Goal: Transaction & Acquisition: Purchase product/service

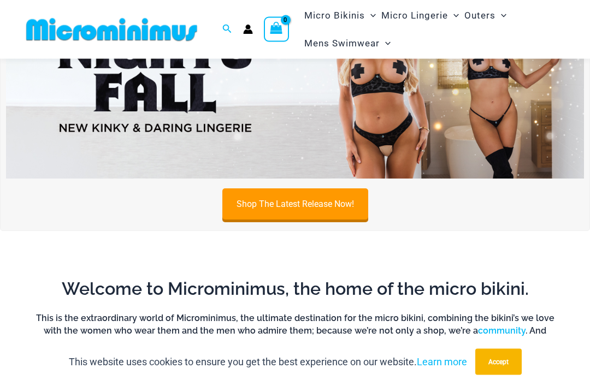
scroll to position [107, 0]
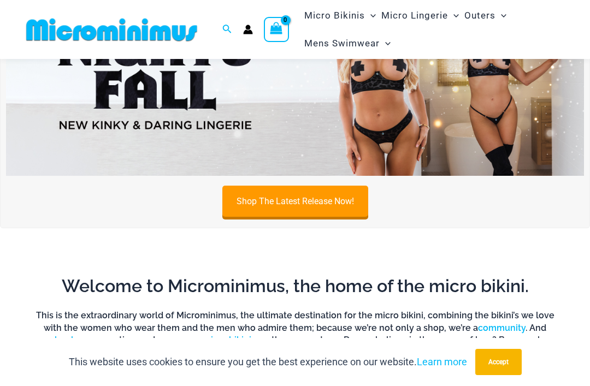
click at [258, 206] on link "Shop The Latest Release Now!" at bounding box center [295, 201] width 146 height 31
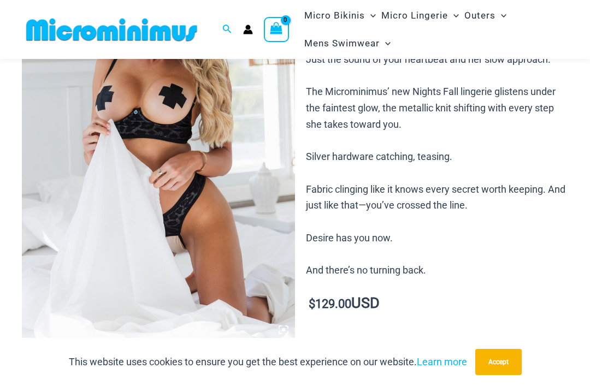
scroll to position [159, 0]
click at [217, 238] on img at bounding box center [158, 137] width 273 height 410
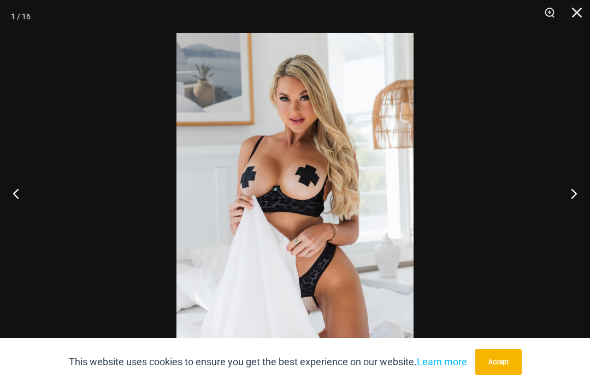
click at [588, 208] on button "Next" at bounding box center [569, 193] width 41 height 55
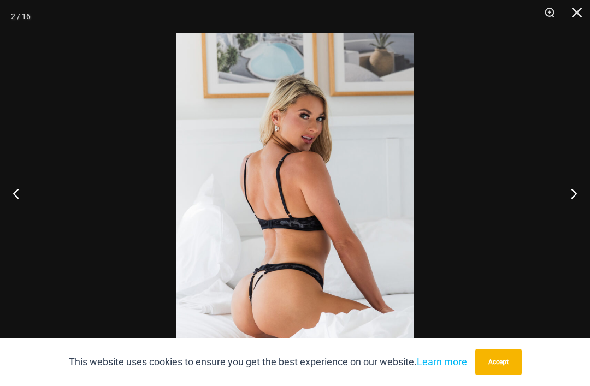
click at [587, 219] on button "Next" at bounding box center [569, 193] width 41 height 55
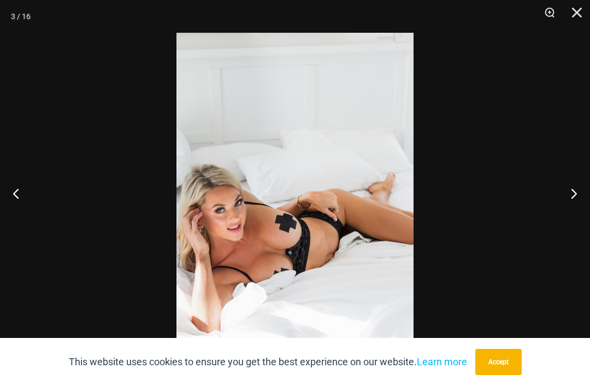
click at [586, 220] on button "Next" at bounding box center [569, 193] width 41 height 55
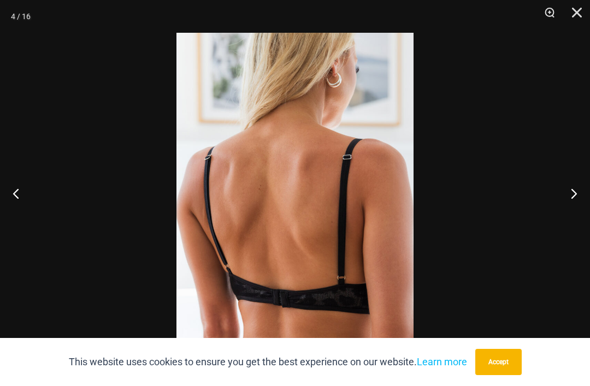
click at [584, 221] on button "Next" at bounding box center [569, 193] width 41 height 55
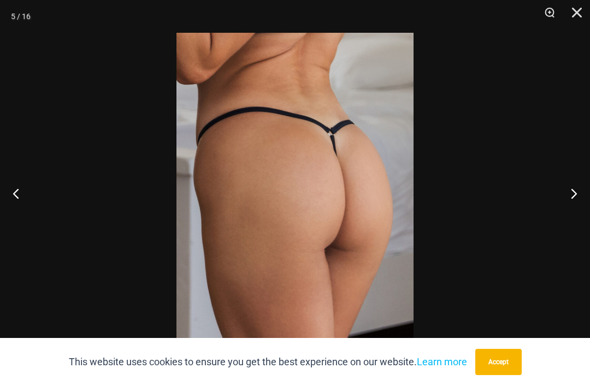
click at [586, 214] on button "Next" at bounding box center [569, 193] width 41 height 55
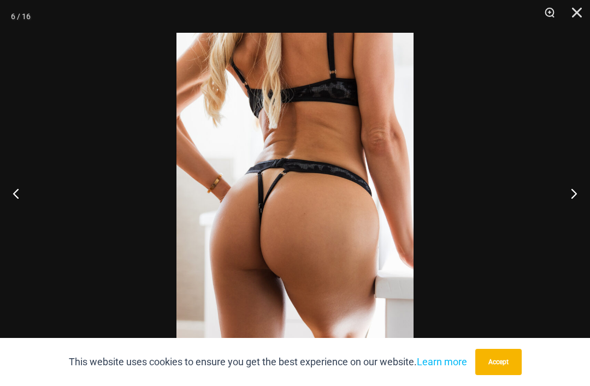
click at [585, 220] on button "Next" at bounding box center [569, 193] width 41 height 55
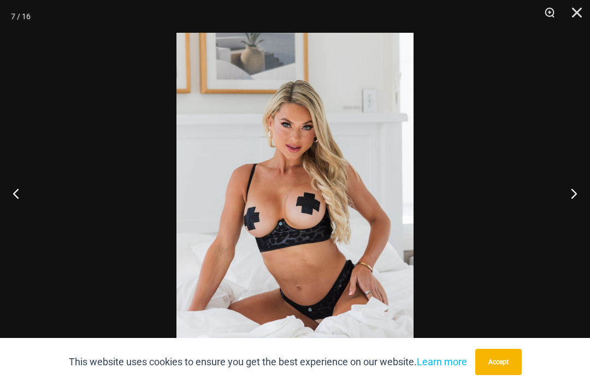
click at [581, 221] on button "Next" at bounding box center [569, 193] width 41 height 55
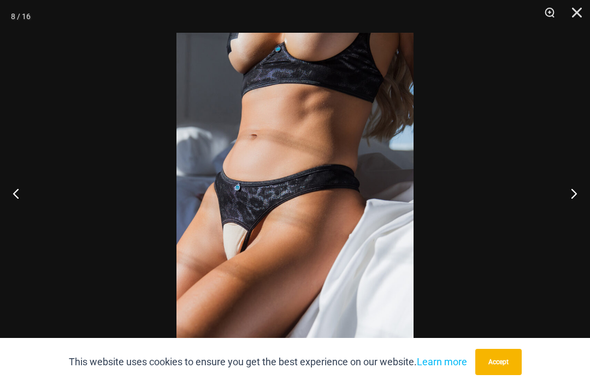
click at [577, 214] on button "Next" at bounding box center [569, 193] width 41 height 55
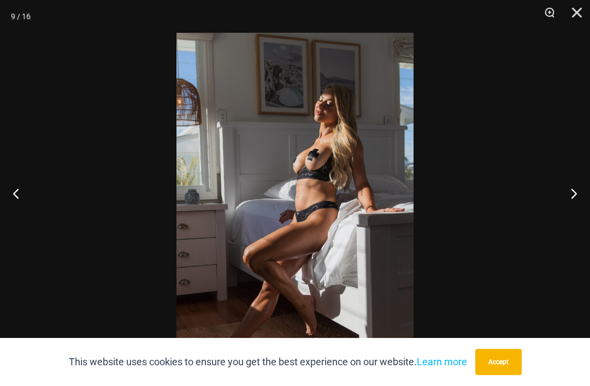
click at [574, 218] on button "Next" at bounding box center [569, 193] width 41 height 55
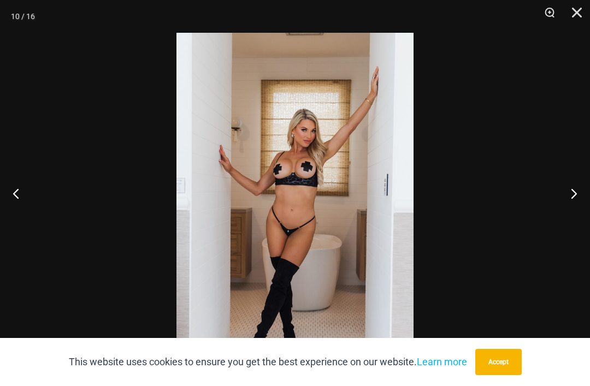
click at [574, 219] on button "Next" at bounding box center [569, 193] width 41 height 55
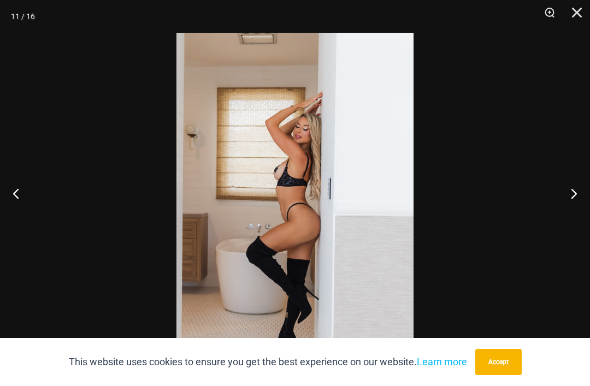
click at [579, 219] on button "Next" at bounding box center [569, 193] width 41 height 55
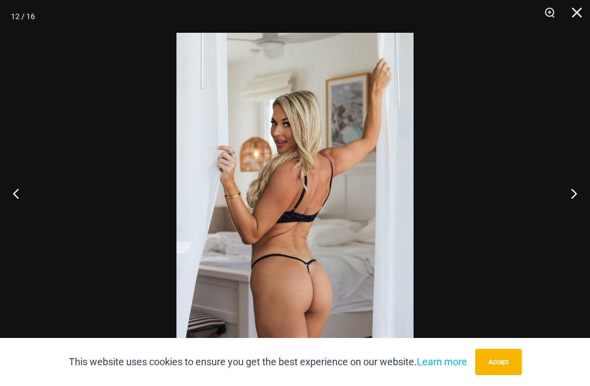
click at [580, 219] on button "Next" at bounding box center [569, 193] width 41 height 55
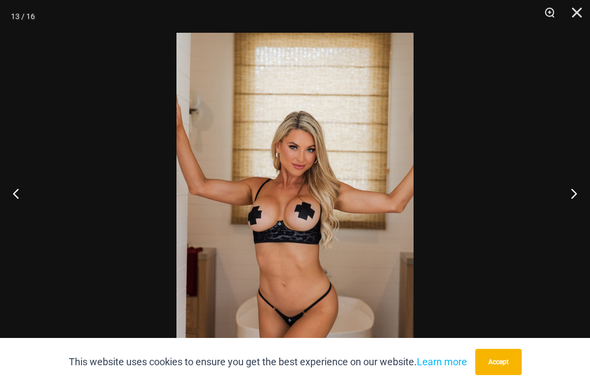
click at [578, 219] on button "Next" at bounding box center [569, 193] width 41 height 55
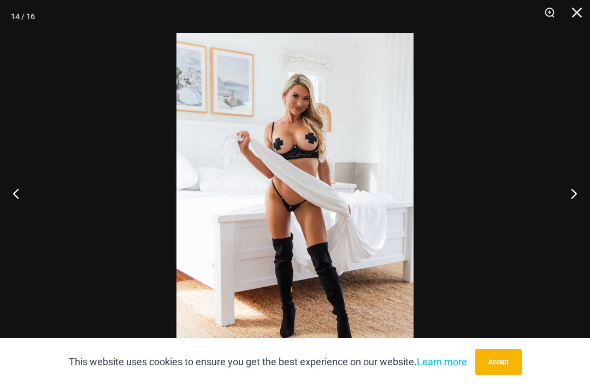
click at [16, 208] on button "Previous" at bounding box center [20, 193] width 41 height 55
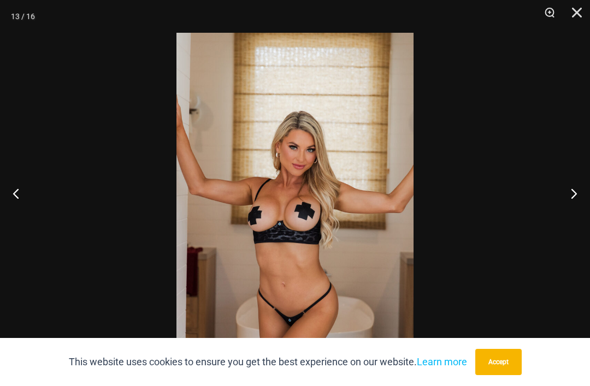
click at [568, 221] on button "Next" at bounding box center [569, 193] width 41 height 55
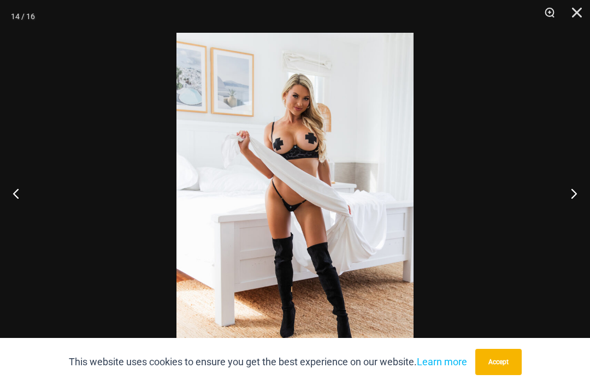
click at [569, 221] on button "Next" at bounding box center [569, 193] width 41 height 55
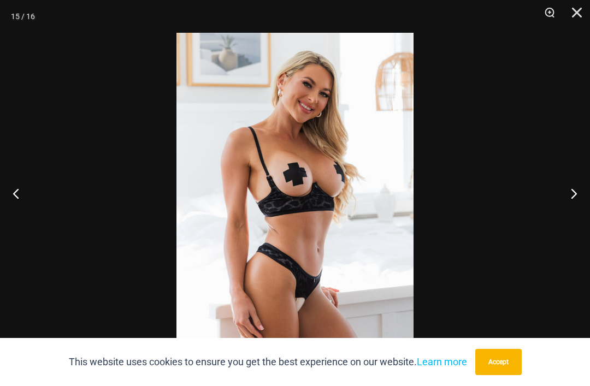
click at [571, 221] on button "Next" at bounding box center [569, 193] width 41 height 55
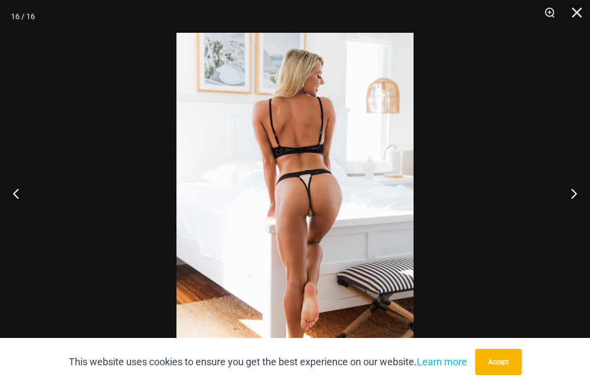
click at [572, 221] on button "Next" at bounding box center [569, 193] width 41 height 55
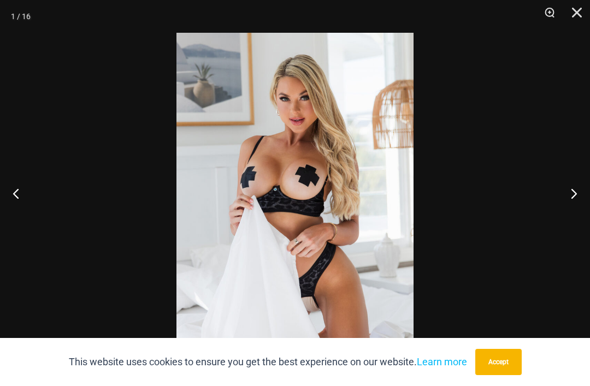
click at [580, 15] on button "Close" at bounding box center [572, 16] width 27 height 33
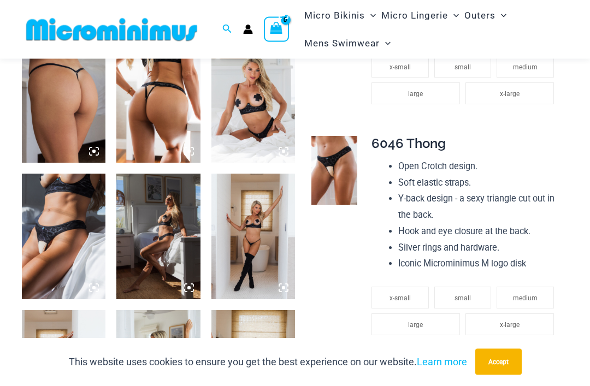
scroll to position [612, 0]
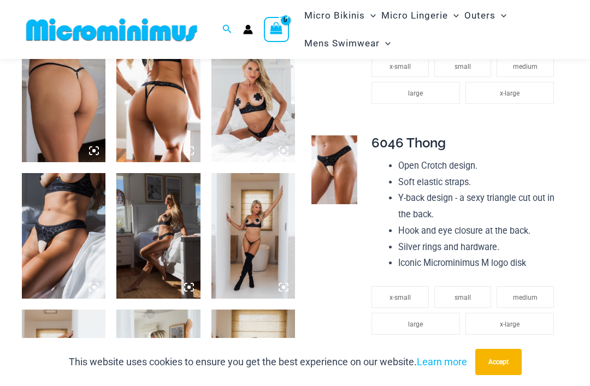
click at [339, 170] on img at bounding box center [334, 169] width 46 height 69
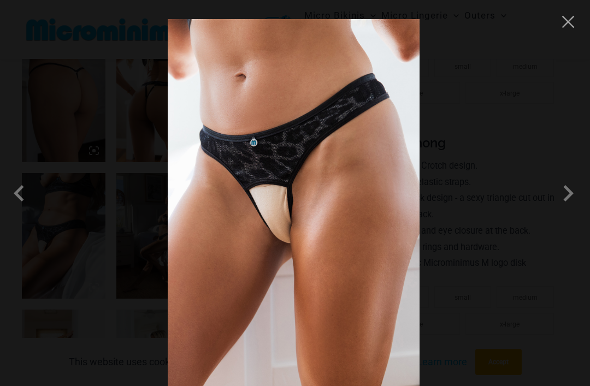
click at [570, 23] on button "Close" at bounding box center [568, 22] width 16 height 16
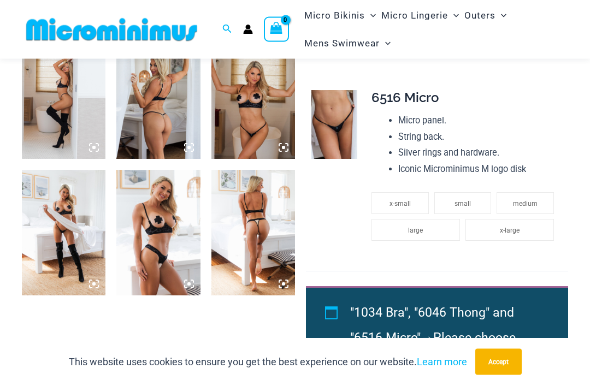
scroll to position [888, 0]
click at [342, 122] on img at bounding box center [334, 124] width 46 height 69
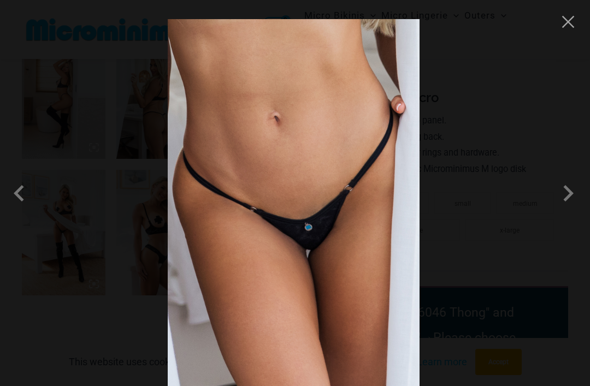
click at [567, 25] on button "Close" at bounding box center [568, 22] width 16 height 16
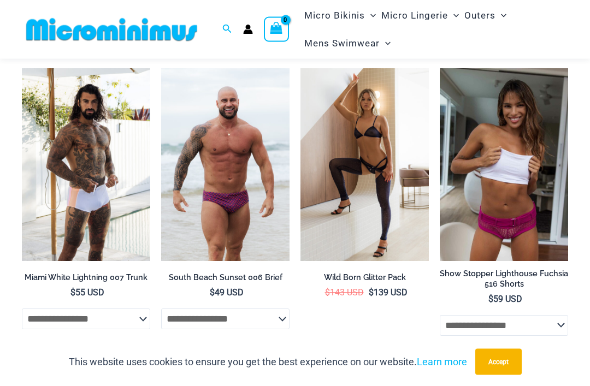
scroll to position [1743, 0]
click at [300, 68] on img at bounding box center [300, 68] width 0 height 0
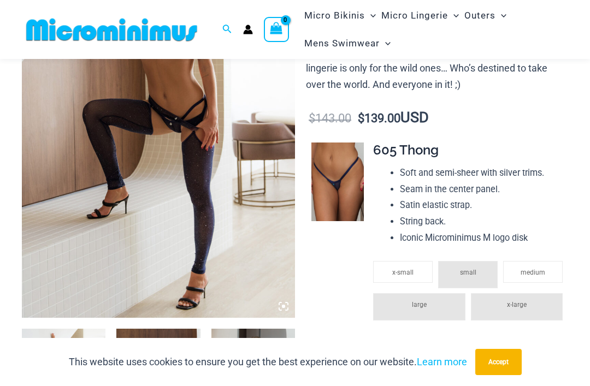
scroll to position [173, 0]
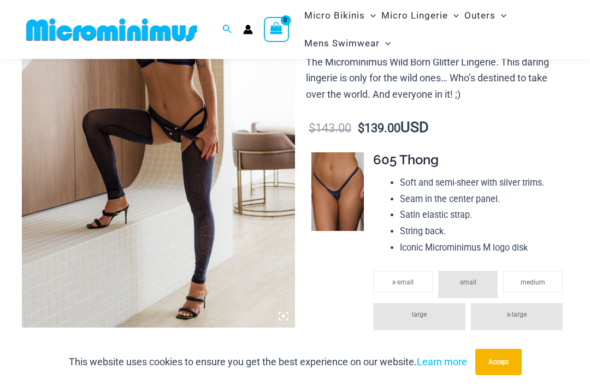
click at [247, 251] on img at bounding box center [158, 123] width 273 height 410
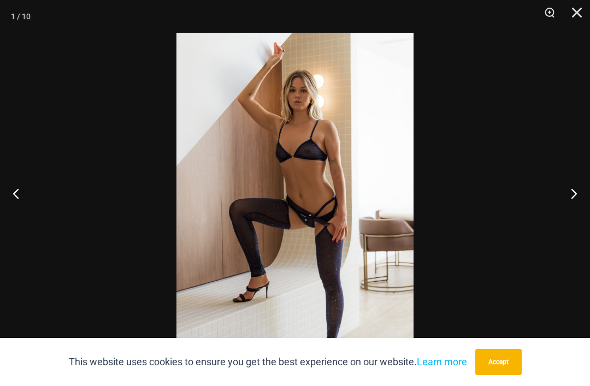
click at [581, 215] on button "Next" at bounding box center [569, 193] width 41 height 55
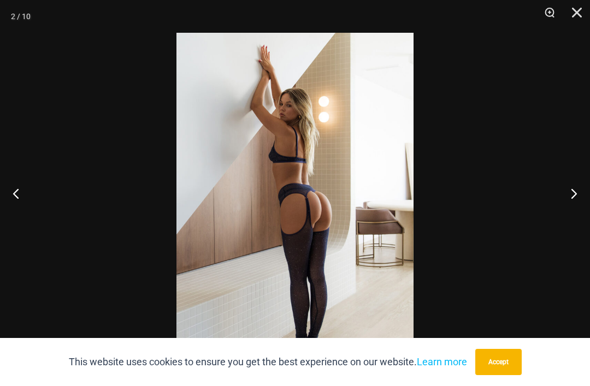
click at [581, 221] on button "Next" at bounding box center [569, 193] width 41 height 55
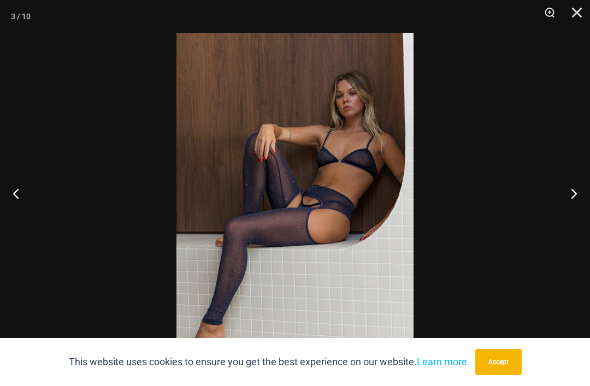
click at [582, 217] on button "Next" at bounding box center [569, 193] width 41 height 55
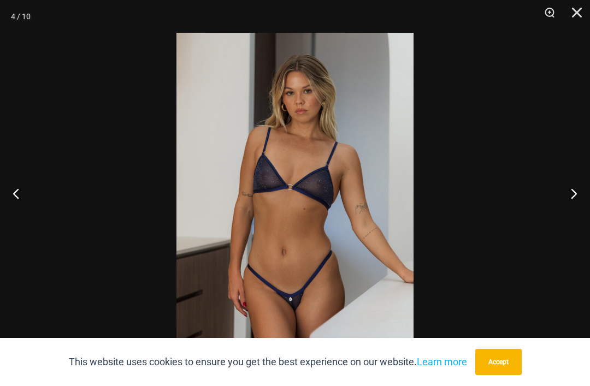
click at [575, 221] on button "Next" at bounding box center [569, 193] width 41 height 55
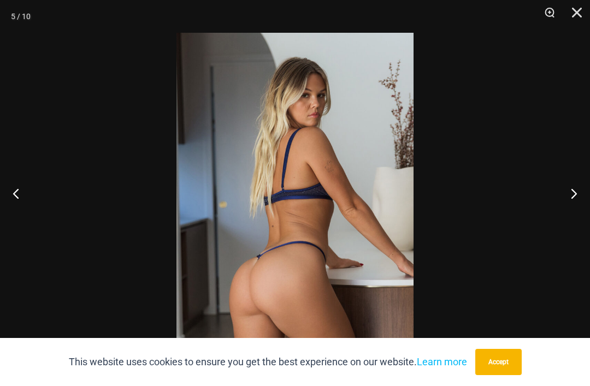
click at [574, 221] on button "Next" at bounding box center [569, 193] width 41 height 55
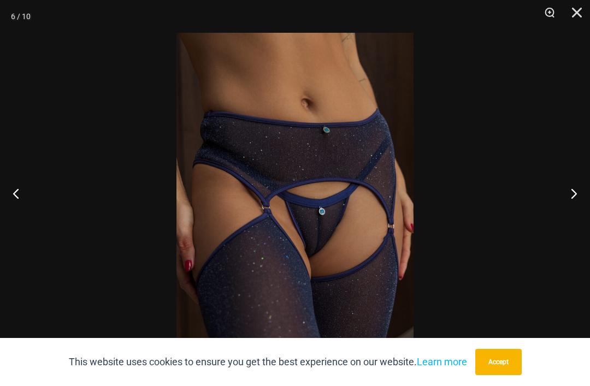
click at [575, 218] on button "Next" at bounding box center [569, 193] width 41 height 55
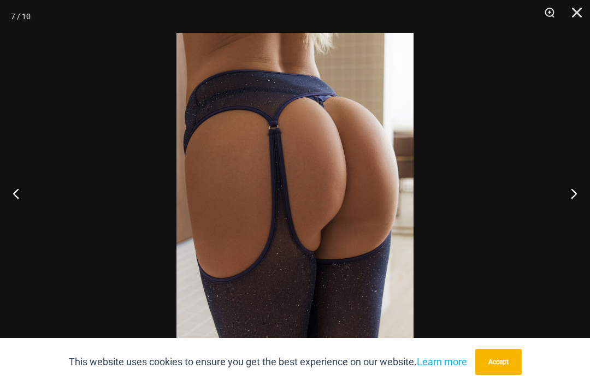
click at [575, 219] on button "Next" at bounding box center [569, 193] width 41 height 55
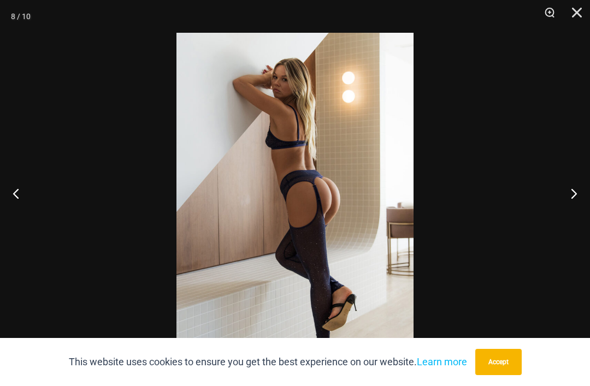
click at [575, 219] on button "Next" at bounding box center [569, 193] width 41 height 55
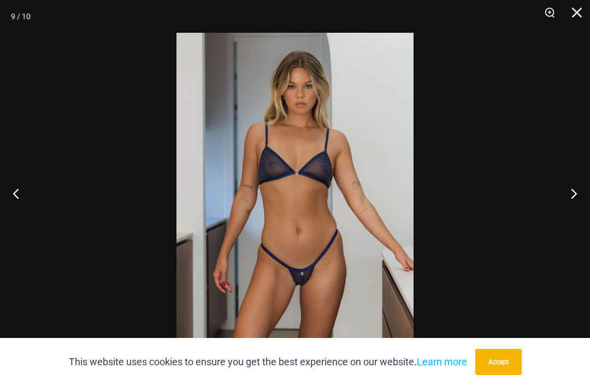
click at [312, 283] on img at bounding box center [294, 211] width 237 height 356
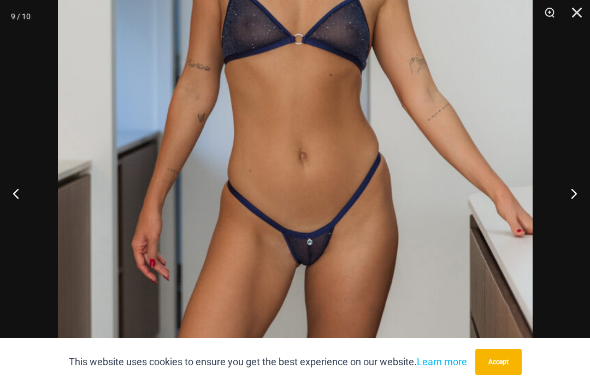
click at [577, 217] on button "Next" at bounding box center [569, 193] width 41 height 55
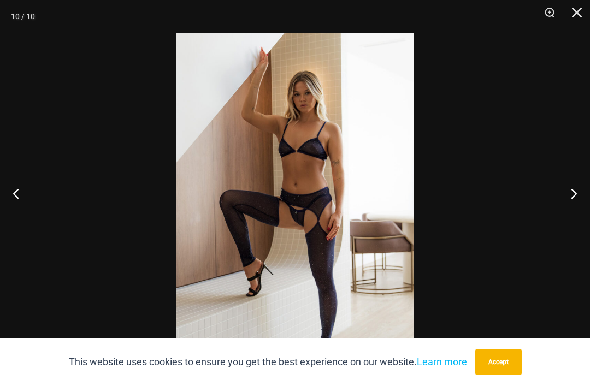
click at [331, 265] on img at bounding box center [294, 211] width 237 height 356
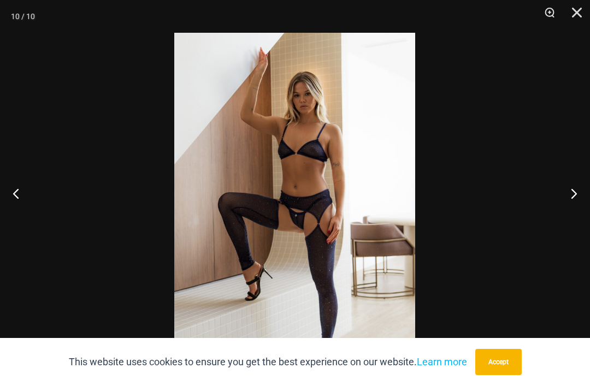
click at [582, 221] on button "Next" at bounding box center [569, 193] width 41 height 55
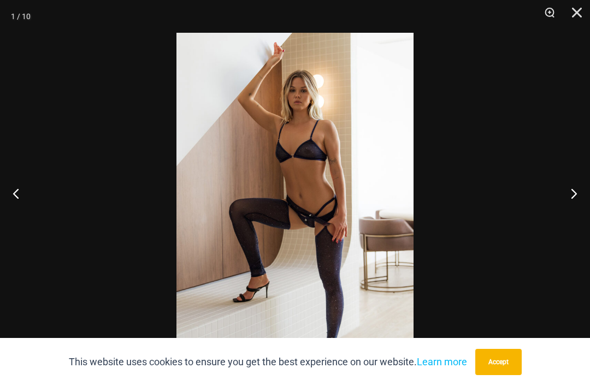
click at [573, 221] on button "Next" at bounding box center [569, 193] width 41 height 55
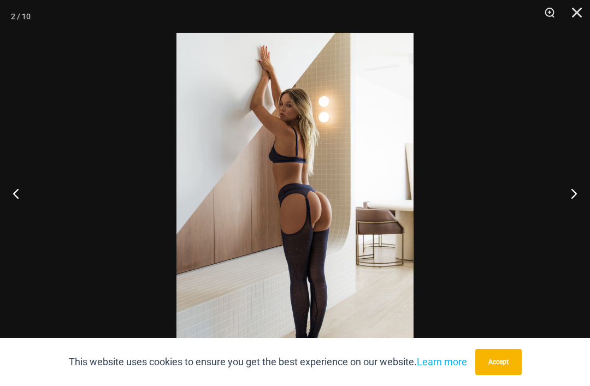
click at [574, 221] on button "Next" at bounding box center [569, 193] width 41 height 55
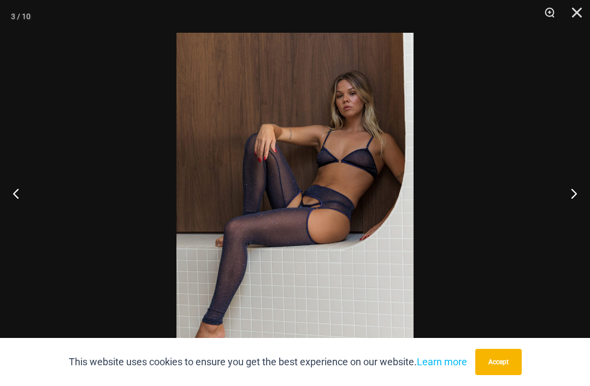
click at [570, 26] on button "Close" at bounding box center [572, 16] width 27 height 33
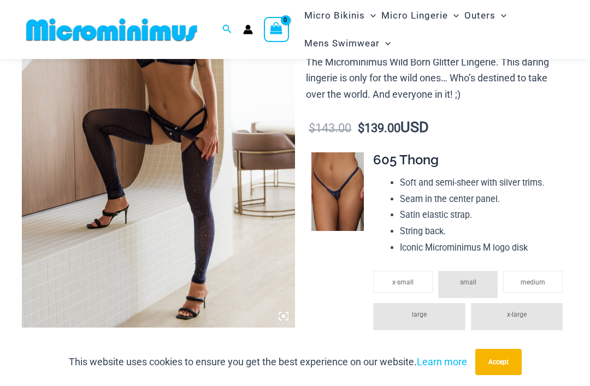
click at [347, 197] on img at bounding box center [337, 191] width 52 height 79
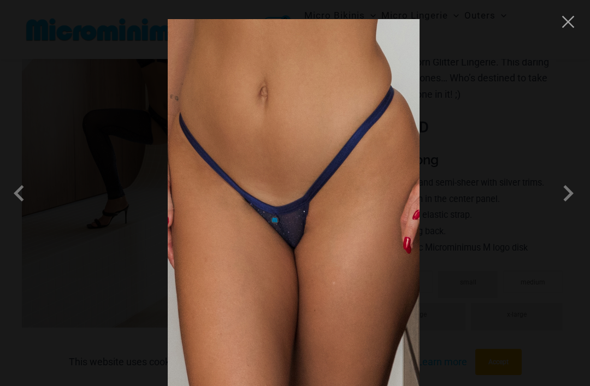
click at [302, 257] on img at bounding box center [294, 208] width 252 height 378
click at [305, 250] on img at bounding box center [294, 208] width 252 height 378
click at [566, 29] on button "Close" at bounding box center [568, 22] width 16 height 16
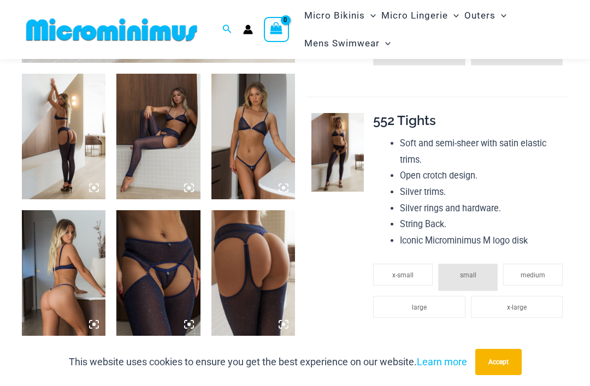
scroll to position [438, 0]
click at [346, 171] on img at bounding box center [337, 153] width 52 height 79
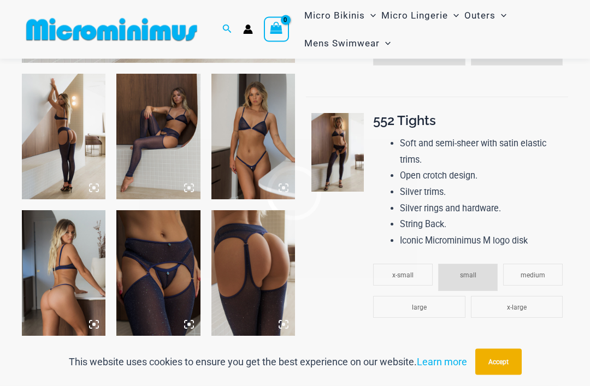
scroll to position [438, 0]
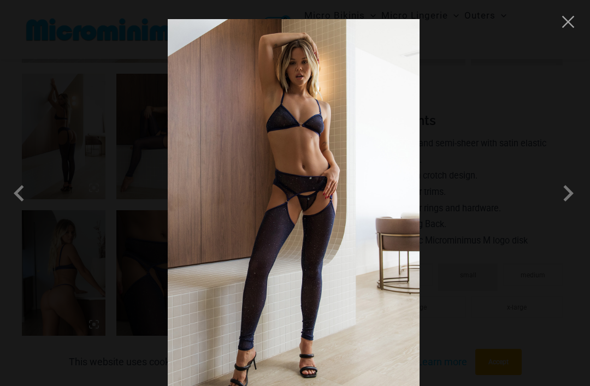
click at [322, 217] on img at bounding box center [308, 187] width 448 height 384
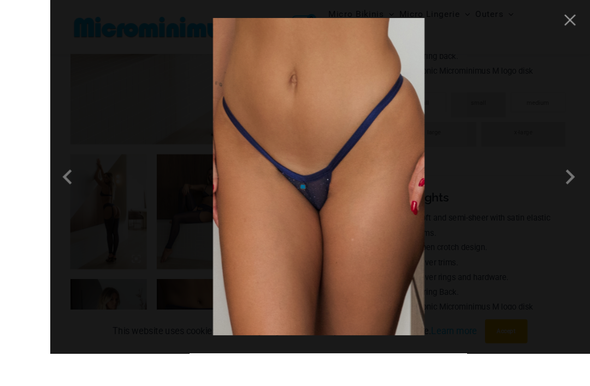
scroll to position [421, 0]
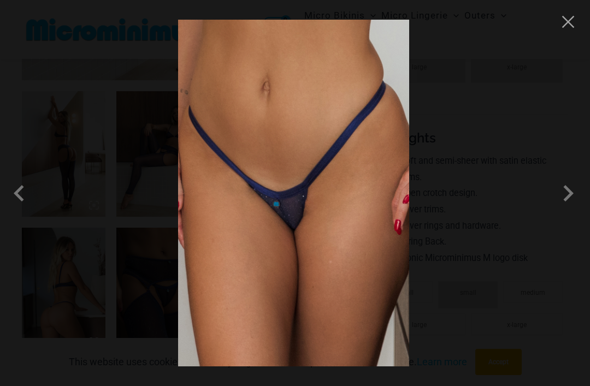
click at [219, 215] on span at bounding box center [200, 203] width 36 height 36
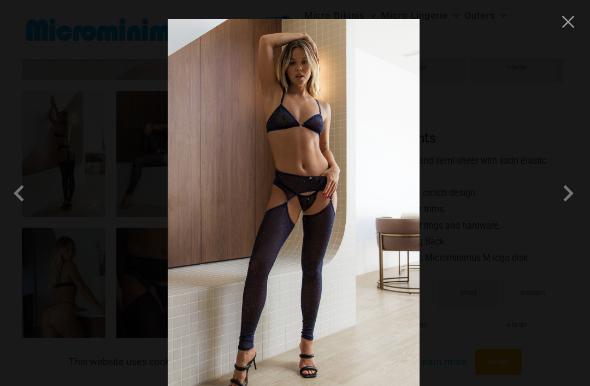
scroll to position [438, 0]
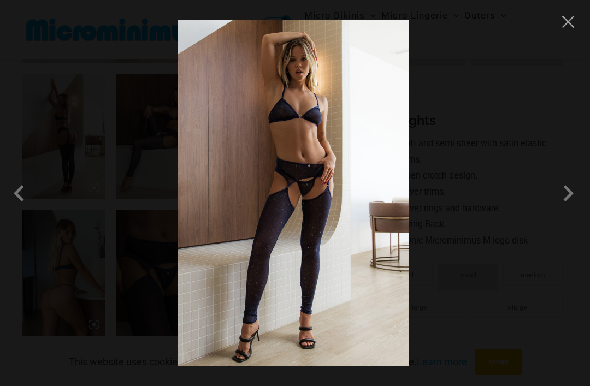
click at [140, 249] on button "Close" at bounding box center [128, 260] width 23 height 23
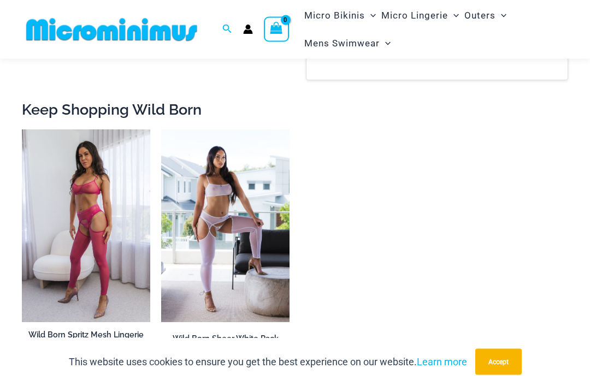
scroll to position [1295, 0]
click at [161, 129] on img at bounding box center [161, 129] width 0 height 0
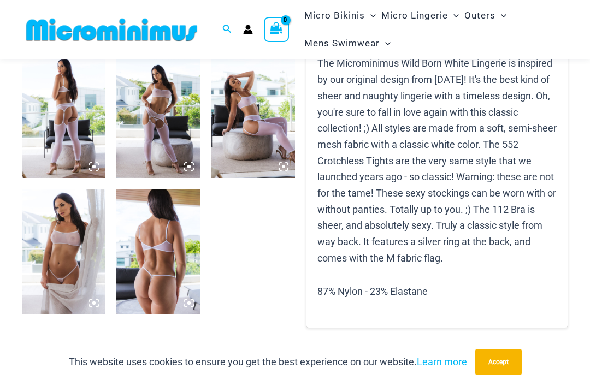
scroll to position [447, 0]
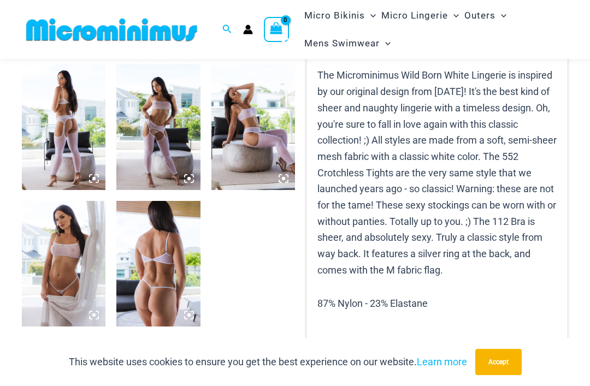
click at [79, 295] on img at bounding box center [64, 264] width 84 height 126
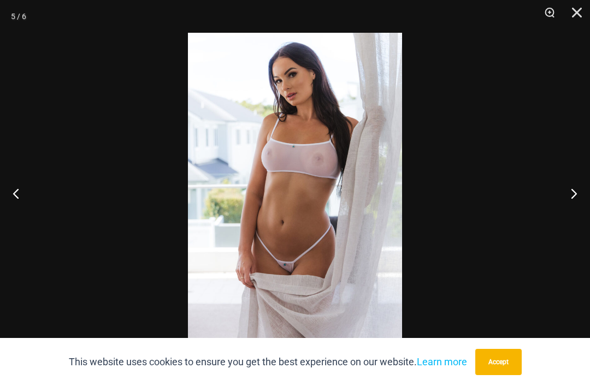
click at [21, 210] on button "Previous" at bounding box center [20, 193] width 41 height 55
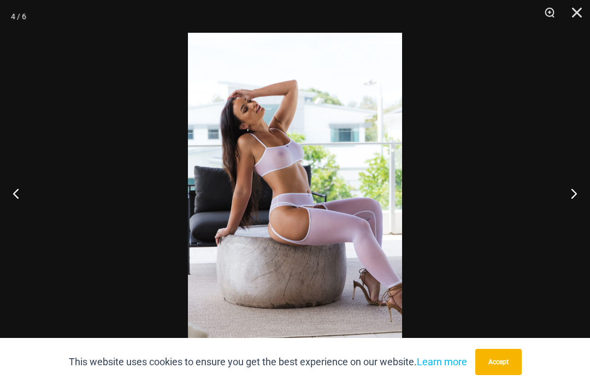
click at [25, 208] on button "Previous" at bounding box center [20, 193] width 41 height 55
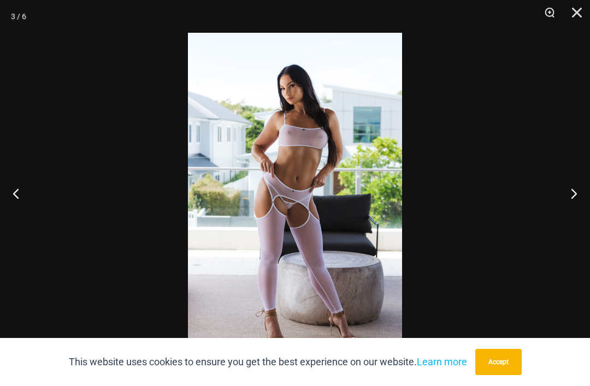
click at [27, 203] on button "Previous" at bounding box center [20, 193] width 41 height 55
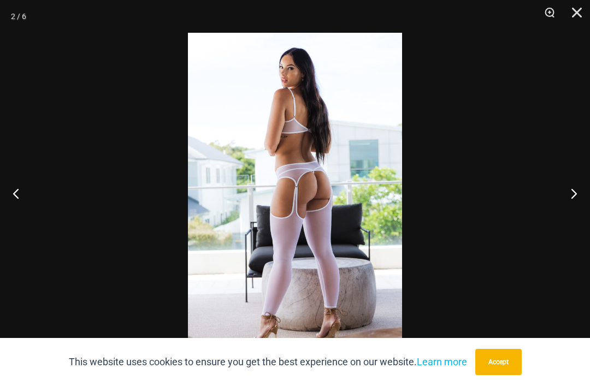
click at [570, 23] on button "Close" at bounding box center [572, 16] width 27 height 33
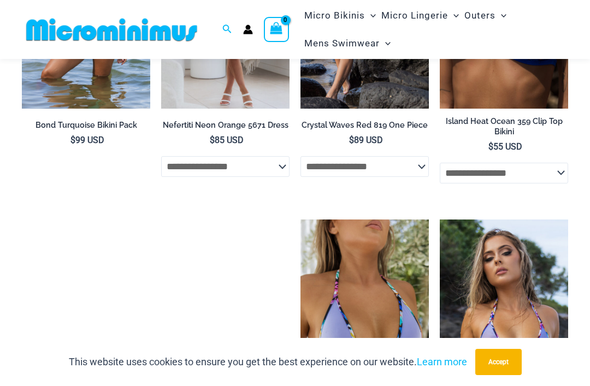
scroll to position [2157, 0]
